Goal: Information Seeking & Learning: Learn about a topic

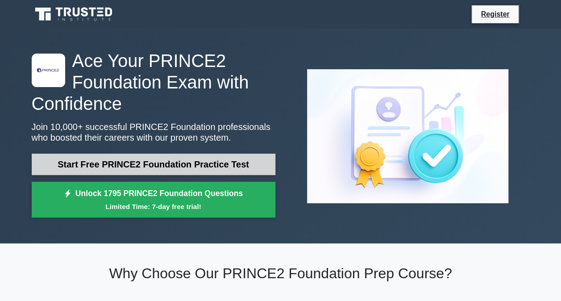
click at [162, 159] on link "Start Free PRINCE2 Foundation Practice Test" at bounding box center [154, 164] width 244 height 21
click at [210, 160] on link "Start Free PRINCE2 Foundation Practice Test" at bounding box center [154, 164] width 244 height 21
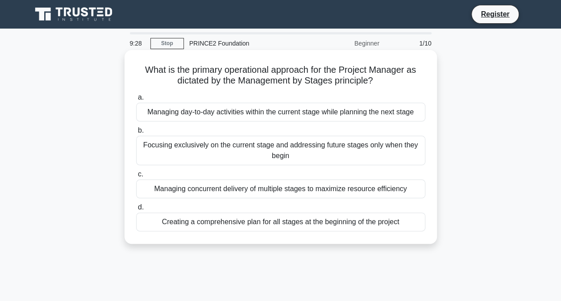
click at [367, 146] on div "Focusing exclusively on the current stage and addressing future stages only whe…" at bounding box center [280, 150] width 289 height 29
click at [136, 133] on input "b. Focusing exclusively on the current stage and addressing future stages only …" at bounding box center [136, 131] width 0 height 6
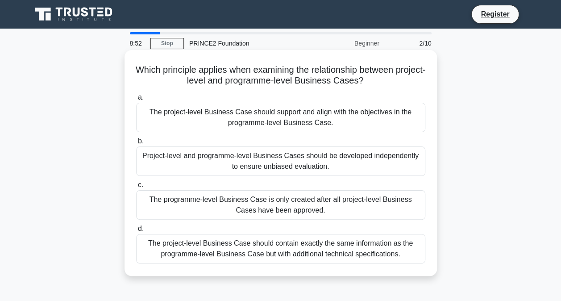
click at [348, 112] on div "The project-level Business Case should support and align with the objectives in…" at bounding box center [280, 117] width 289 height 29
click at [136, 100] on input "a. The project-level Business Case should support and align with the objectives…" at bounding box center [136, 98] width 0 height 6
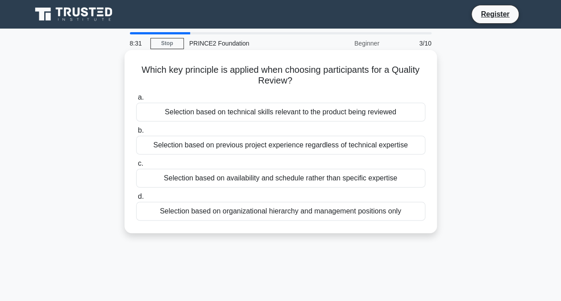
click at [348, 112] on div "Selection based on technical skills relevant to the product being reviewed" at bounding box center [280, 112] width 289 height 19
click at [136, 100] on input "a. Selection based on technical skills relevant to the product being reviewed" at bounding box center [136, 98] width 0 height 6
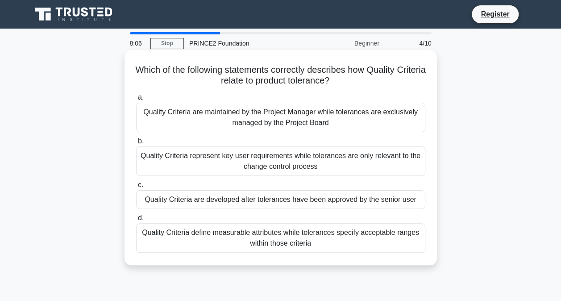
click at [253, 169] on div "Quality Criteria represent key user requirements while tolerances are only rele…" at bounding box center [280, 160] width 289 height 29
click at [136, 144] on input "b. Quality Criteria represent key user requirements while tolerances are only r…" at bounding box center [136, 141] width 0 height 6
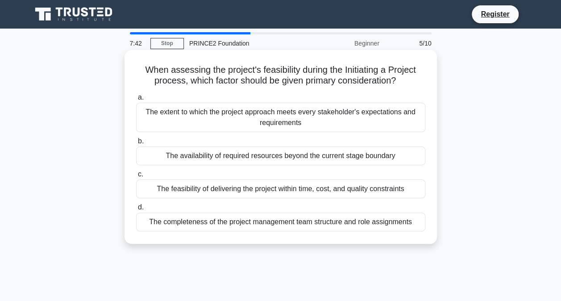
click at [249, 187] on div "The feasibility of delivering the project within time, cost, and quality constr…" at bounding box center [280, 188] width 289 height 19
click at [136, 177] on input "c. The feasibility of delivering the project within time, cost, and quality con…" at bounding box center [136, 174] width 0 height 6
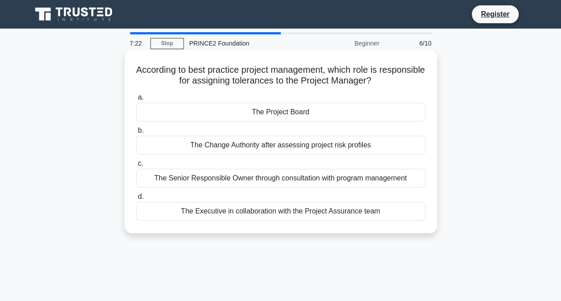
click at [272, 214] on div "The Executive in collaboration with the Project Assurance team" at bounding box center [280, 211] width 289 height 19
click at [136, 200] on input "d. The Executive in collaboration with the Project Assurance team" at bounding box center [136, 197] width 0 height 6
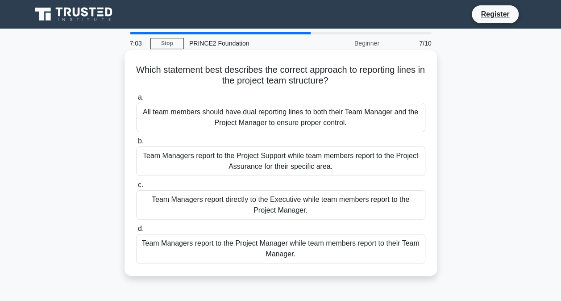
click at [318, 254] on div "Team Managers report to the Project Manager while team members report to their …" at bounding box center [280, 248] width 289 height 29
click at [136, 232] on input "d. Team Managers report to the Project Manager while team members report to the…" at bounding box center [136, 229] width 0 height 6
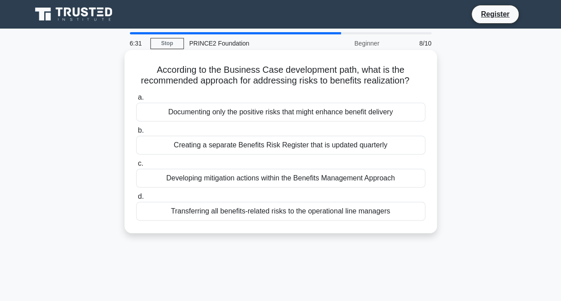
click at [345, 185] on div "Developing mitigation actions within the Benefits Management Approach" at bounding box center [280, 178] width 289 height 19
click at [136, 167] on input "c. Developing mitigation actions within the Benefits Management Approach" at bounding box center [136, 164] width 0 height 6
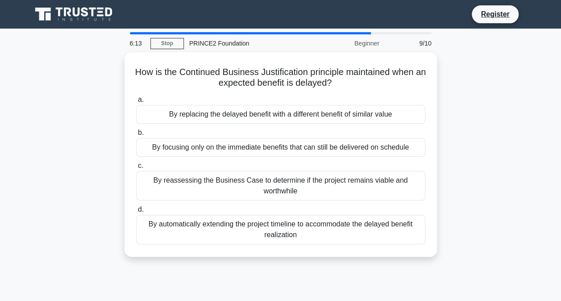
click at [345, 185] on div "By reassessing the Business Case to determine if the project remains viable and…" at bounding box center [280, 185] width 289 height 29
click at [136, 169] on input "c. By reassessing the Business Case to determine if the project remains viable …" at bounding box center [136, 166] width 0 height 6
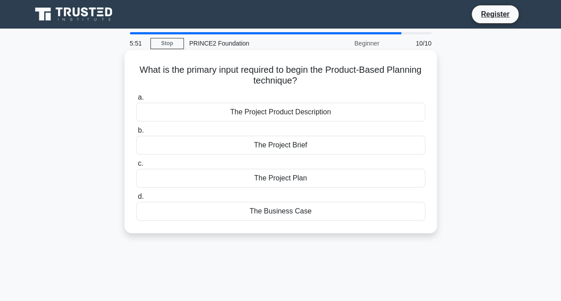
click at [336, 114] on div "The Project Product Description" at bounding box center [280, 112] width 289 height 19
click at [136, 100] on input "a. The Project Product Description" at bounding box center [136, 98] width 0 height 6
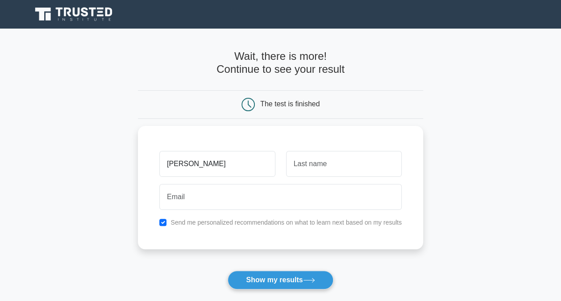
type input "Kate"
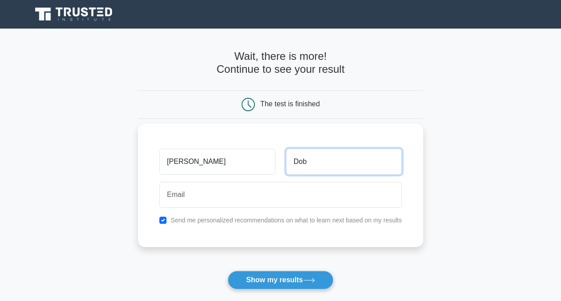
type input "Dob"
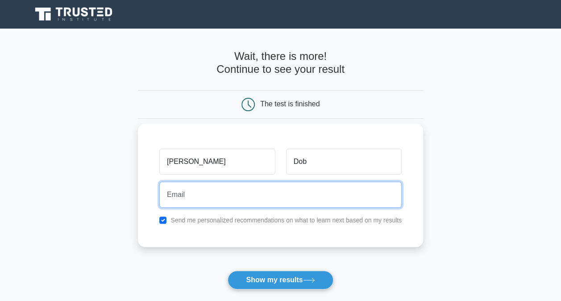
click at [231, 201] on input "email" at bounding box center [280, 195] width 242 height 26
type input "katcat81@gmail.com"
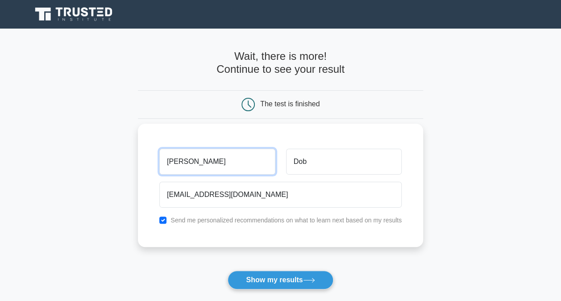
click at [208, 164] on input "Kate" at bounding box center [217, 162] width 116 height 26
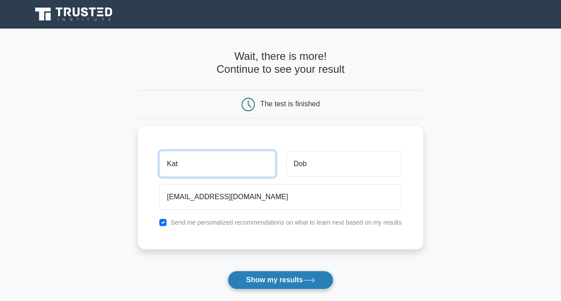
type input "Kat"
click at [303, 280] on button "Show my results" at bounding box center [280, 280] width 105 height 19
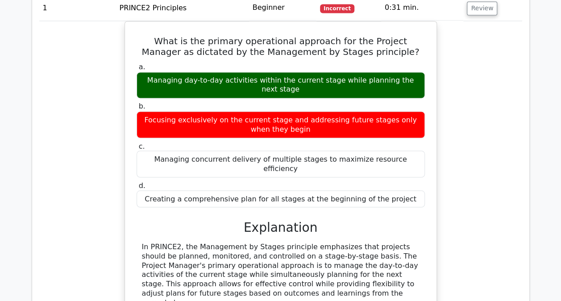
scroll to position [345, 0]
